Goal: Navigation & Orientation: Find specific page/section

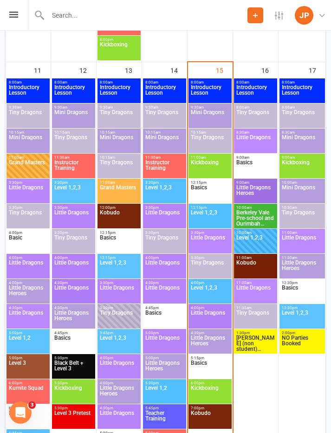
scroll to position [1330, 0]
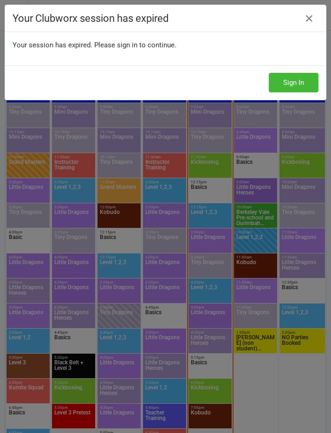
click at [312, 20] on icon at bounding box center [308, 18] width 11 height 11
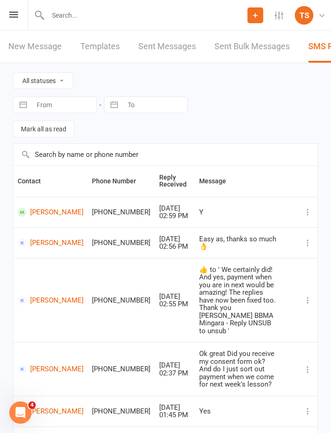
click at [11, 17] on icon at bounding box center [13, 15] width 9 height 6
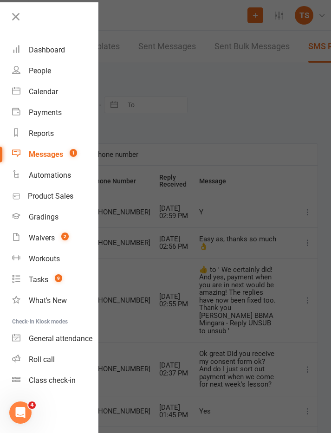
click at [50, 48] on div "Dashboard" at bounding box center [47, 49] width 36 height 9
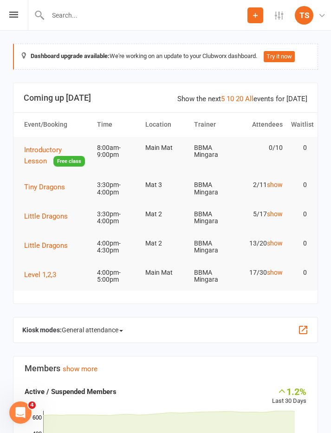
click at [51, 184] on span "Tiny Dragons" at bounding box center [44, 187] width 41 height 8
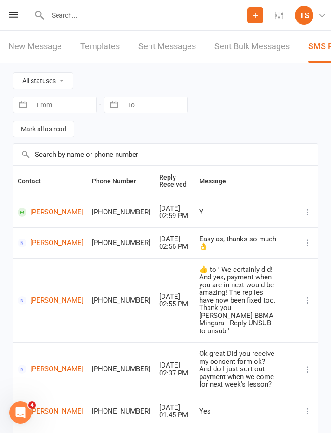
click at [18, 11] on div "Prospect Member Non-attending contact Class / event Appointment Grading event T…" at bounding box center [165, 15] width 331 height 31
click at [11, 17] on icon at bounding box center [13, 15] width 9 height 6
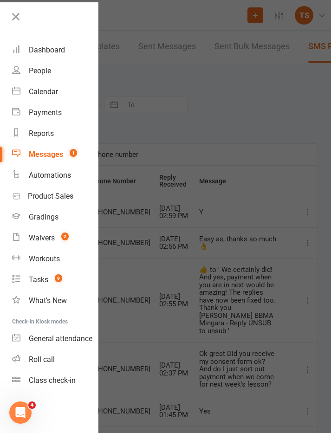
click at [54, 51] on div "Dashboard" at bounding box center [47, 49] width 36 height 9
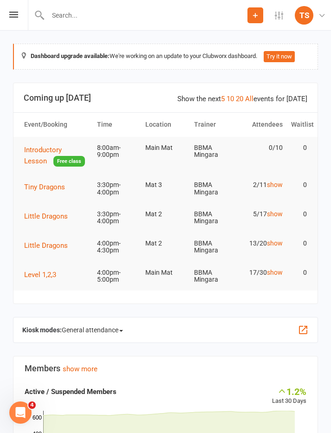
click at [48, 213] on span "Little Dragons" at bounding box center [46, 216] width 44 height 8
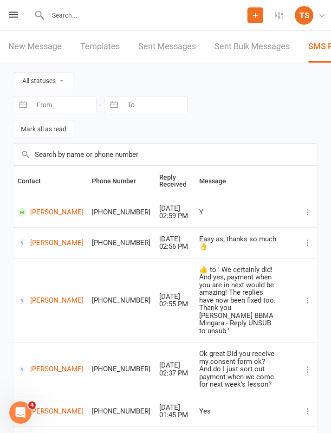
click at [12, 15] on icon at bounding box center [13, 15] width 9 height 6
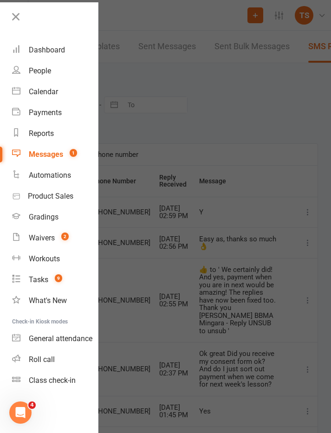
click at [43, 53] on div "Dashboard" at bounding box center [47, 49] width 36 height 9
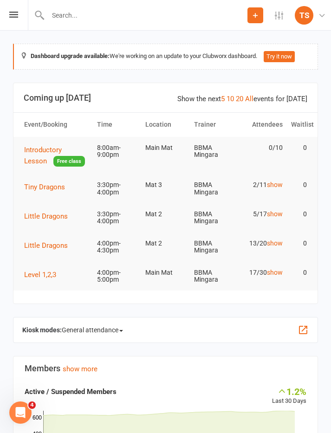
click at [47, 244] on span "Little Dragons" at bounding box center [46, 245] width 44 height 8
